Goal: Book appointment/travel/reservation

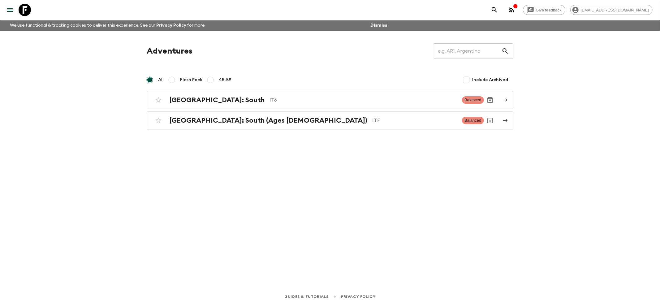
click at [287, 240] on div "Adventures ​ All Flash Pack 45-59 Include Archived [GEOGRAPHIC_DATA]: [GEOGRAPH…" at bounding box center [330, 151] width 396 height 240
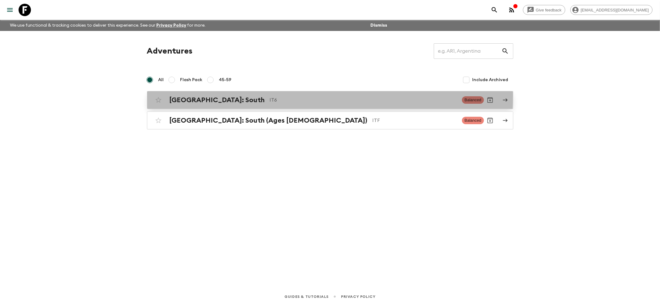
click at [217, 96] on div "[GEOGRAPHIC_DATA]: South IT6" at bounding box center [313, 100] width 288 height 8
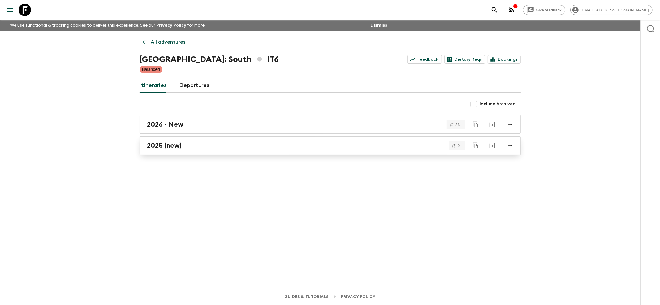
click at [165, 148] on h2 "2025 (new)" at bounding box center [164, 145] width 35 height 8
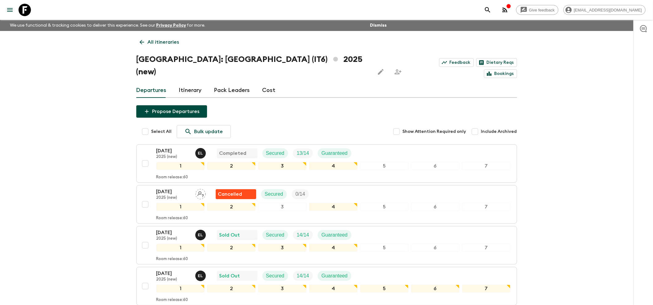
scroll to position [41, 0]
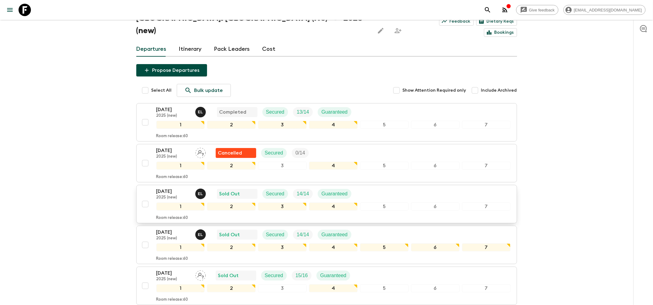
click at [165, 195] on p "2025 (new)" at bounding box center [173, 197] width 34 height 5
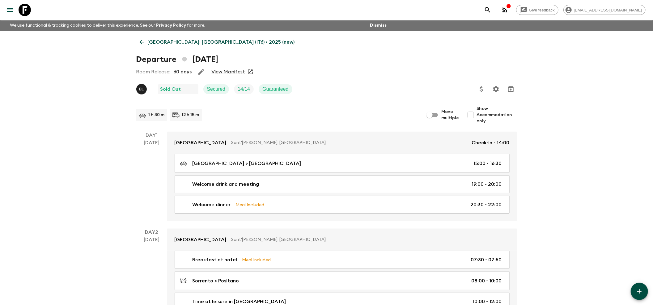
click at [222, 69] on link "View Manifest" at bounding box center [229, 72] width 34 height 6
